Goal: Find specific page/section: Find specific page/section

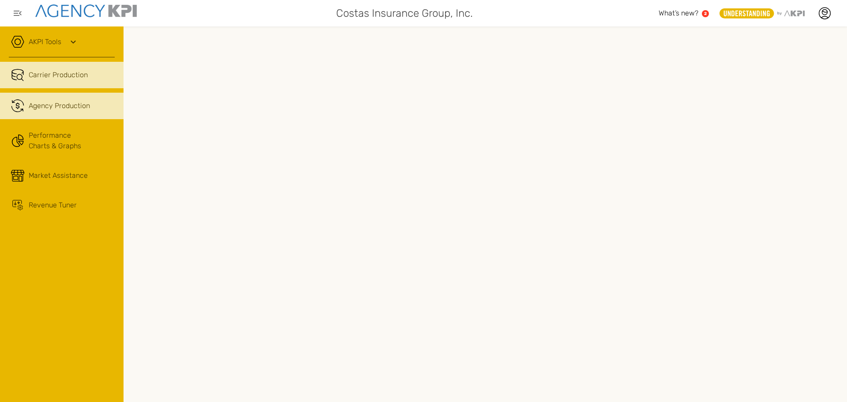
click at [56, 108] on span "Agency Production" at bounding box center [59, 106] width 61 height 11
